Goal: Transaction & Acquisition: Book appointment/travel/reservation

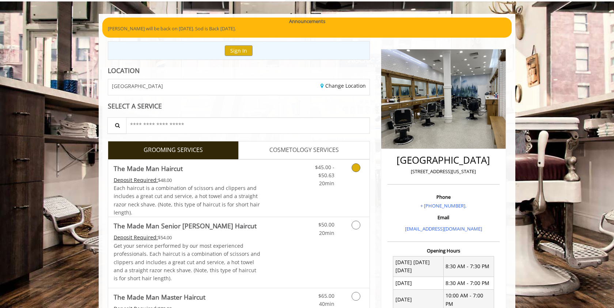
scroll to position [62, 0]
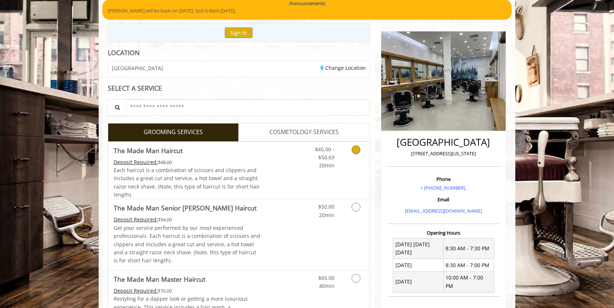
click at [355, 154] on link "Grooming services" at bounding box center [354, 156] width 19 height 28
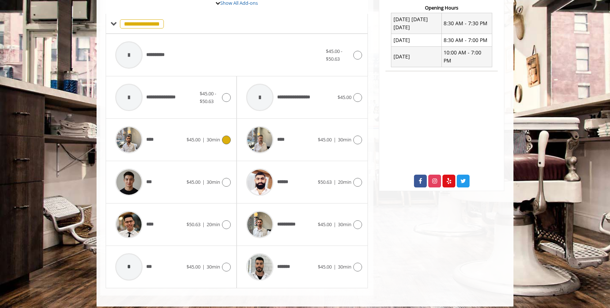
scroll to position [293, 0]
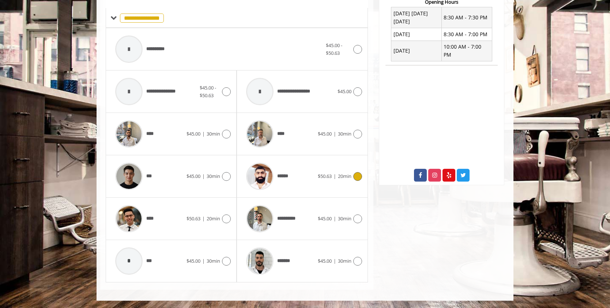
click at [323, 180] on span "$50.63 | 20min" at bounding box center [335, 176] width 34 height 8
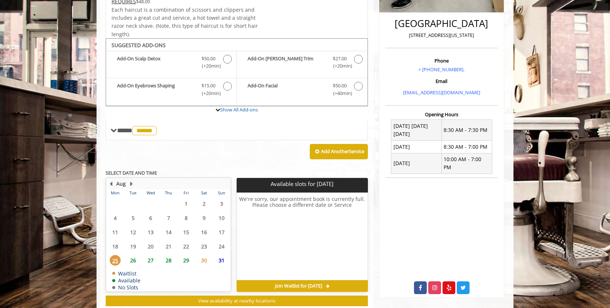
scroll to position [200, 0]
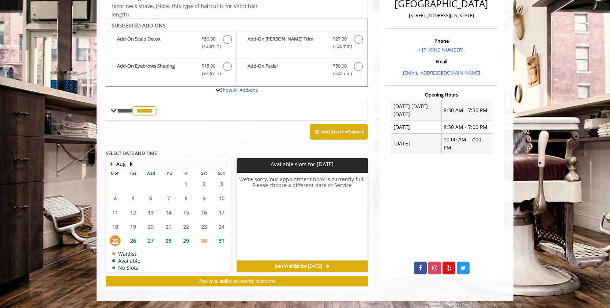
click at [132, 242] on span "26" at bounding box center [133, 240] width 11 height 11
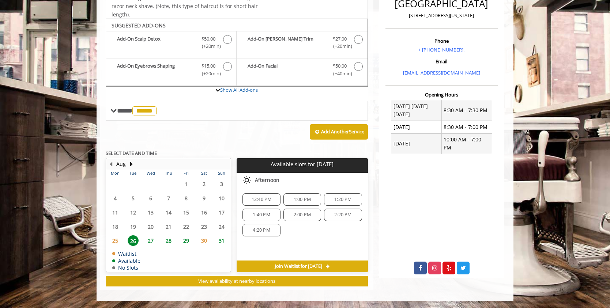
click at [316, 201] on span "1:00 PM" at bounding box center [302, 200] width 31 height 6
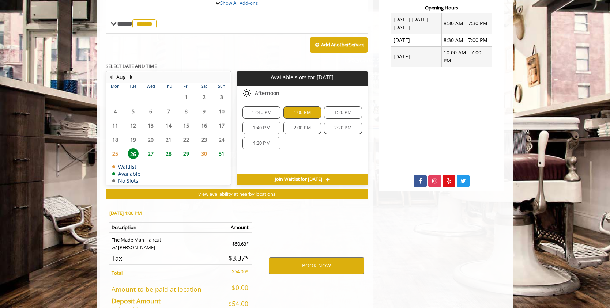
scroll to position [332, 0]
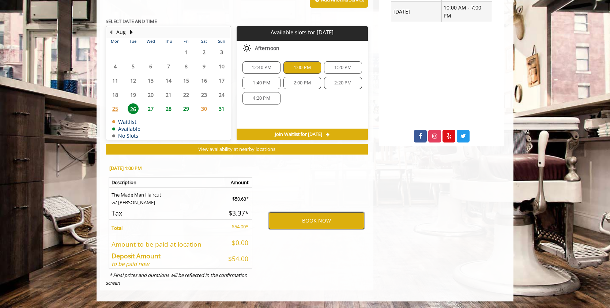
click at [315, 219] on button "BOOK NOW" at bounding box center [316, 220] width 95 height 17
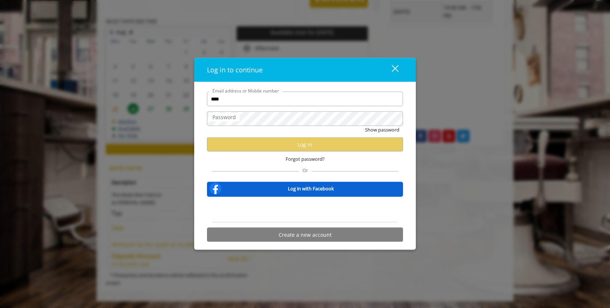
scroll to position [0, 0]
type input "**********"
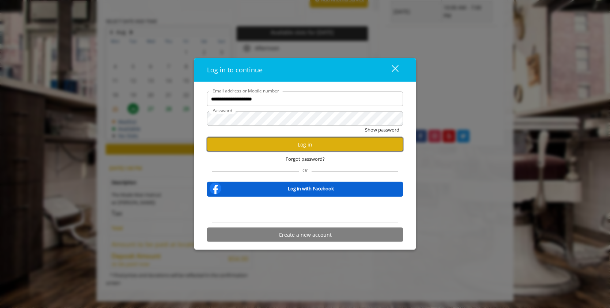
click at [295, 146] on button "Log in" at bounding box center [305, 144] width 196 height 14
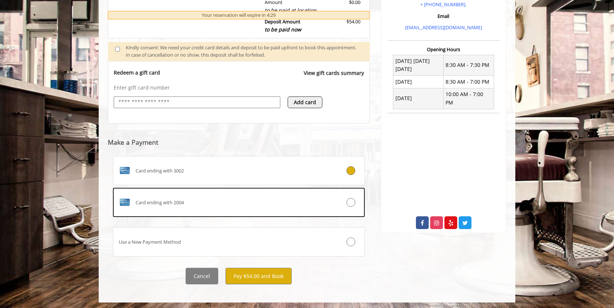
scroll to position [247, 0]
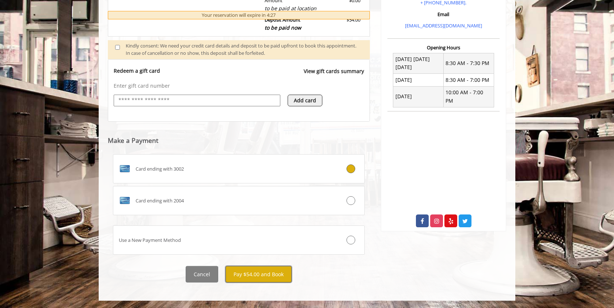
click at [279, 275] on button "Pay $54.00 and Book" at bounding box center [258, 274] width 66 height 16
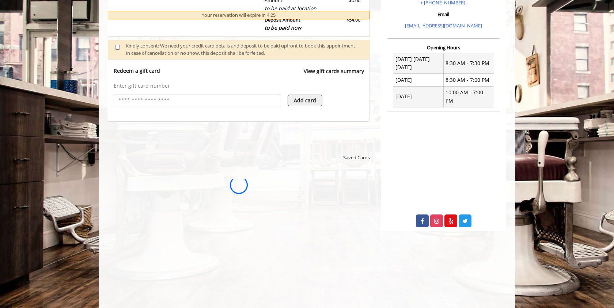
scroll to position [0, 0]
